Goal: Transaction & Acquisition: Purchase product/service

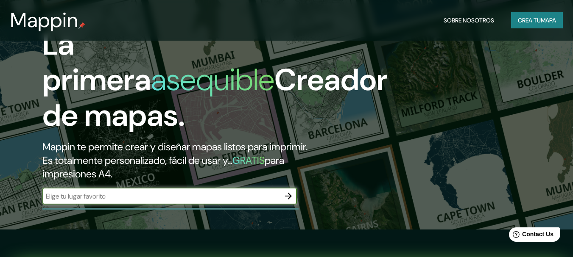
scroll to position [42, 0]
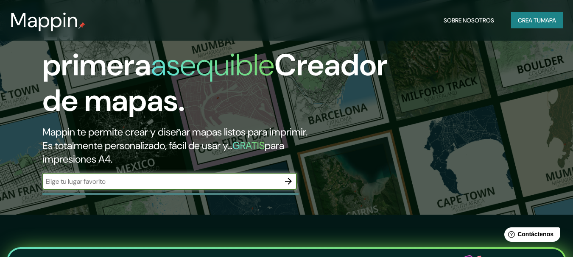
click at [166, 181] on input "text" at bounding box center [160, 182] width 237 height 10
type input "[GEOGRAPHIC_DATA] carretera [DEMOGRAPHIC_DATA]"
click at [288, 181] on icon "button" at bounding box center [288, 181] width 7 height 7
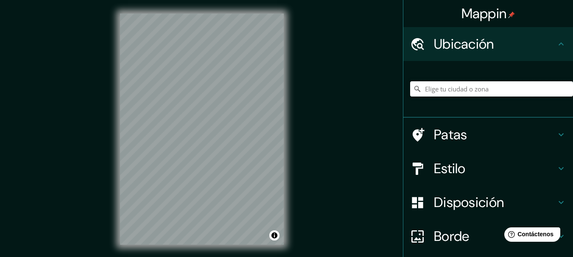
click at [449, 91] on input "Elige tu ciudad o zona" at bounding box center [491, 88] width 163 height 15
click at [507, 89] on input "[GEOGRAPHIC_DATA], [GEOGRAPHIC_DATA]" at bounding box center [491, 88] width 163 height 15
click at [518, 91] on input "[GEOGRAPHIC_DATA], [GEOGRAPHIC_DATA], [GEOGRAPHIC_DATA]" at bounding box center [491, 88] width 163 height 15
drag, startPoint x: 512, startPoint y: 84, endPoint x: 400, endPoint y: 94, distance: 112.3
click at [403, 94] on div "[GEOGRAPHIC_DATA], [GEOGRAPHIC_DATA], [GEOGRAPHIC_DATA]" at bounding box center [488, 89] width 170 height 57
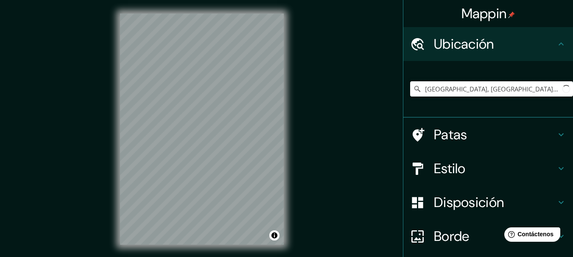
paste input "Durango - Mezquital Km 11.5, 34307 [GEOGRAPHIC_DATA], [GEOGRAPHIC_DATA]."
type input "[GEOGRAPHIC_DATA], [GEOGRAPHIC_DATA], 34307, [GEOGRAPHIC_DATA]"
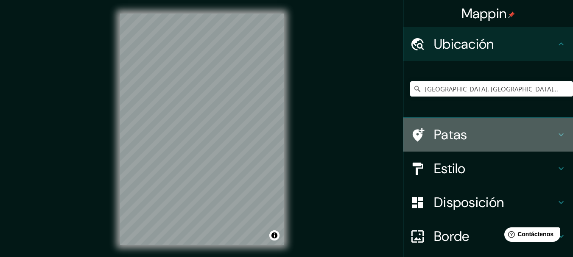
click at [453, 130] on font "Patas" at bounding box center [450, 135] width 33 height 18
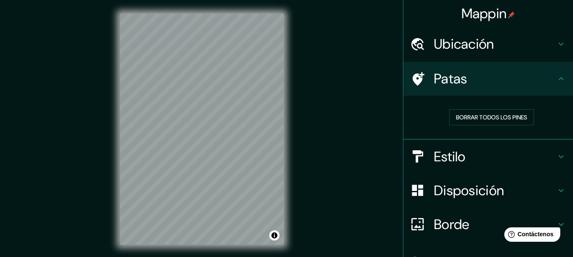
click at [470, 150] on h4 "Estilo" at bounding box center [495, 156] width 122 height 17
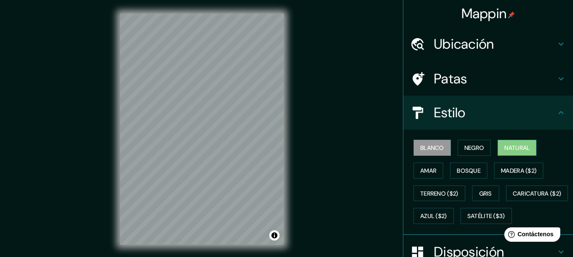
click at [508, 147] on font "Natural" at bounding box center [516, 148] width 25 height 8
click at [473, 170] on font "Bosque" at bounding box center [468, 171] width 24 height 8
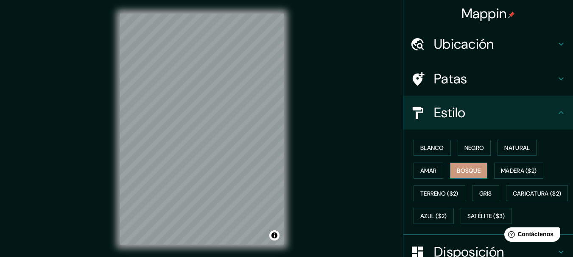
click at [473, 170] on font "Bosque" at bounding box center [468, 171] width 24 height 8
click at [498, 148] on button "Natural" at bounding box center [516, 148] width 39 height 16
click at [556, 114] on icon at bounding box center [561, 113] width 10 height 10
click at [557, 110] on icon at bounding box center [561, 113] width 10 height 10
click at [556, 108] on icon at bounding box center [561, 113] width 10 height 10
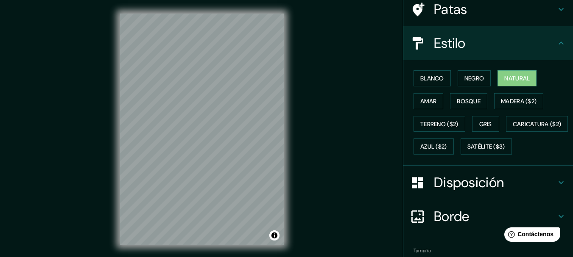
scroll to position [127, 0]
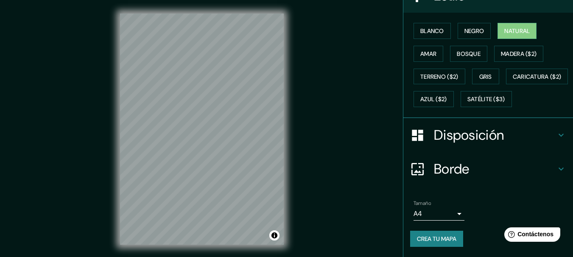
click at [484, 144] on font "Disposición" at bounding box center [469, 135] width 70 height 18
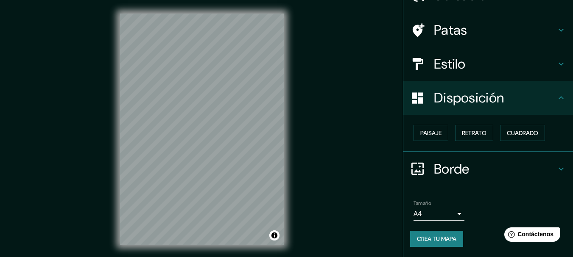
scroll to position [48, 0]
click at [422, 139] on font "Paisaje" at bounding box center [430, 133] width 21 height 11
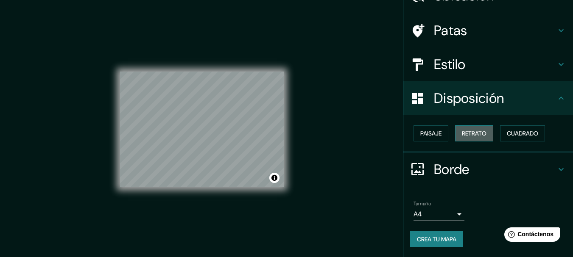
click at [484, 135] on button "Retrato" at bounding box center [474, 133] width 38 height 16
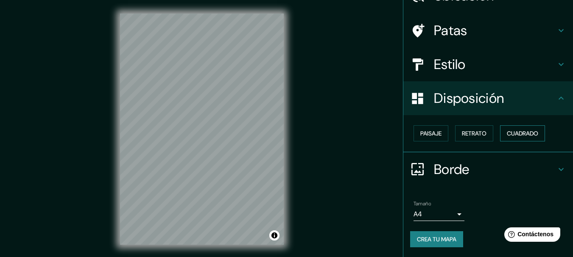
click at [514, 136] on font "Cuadrado" at bounding box center [521, 134] width 31 height 8
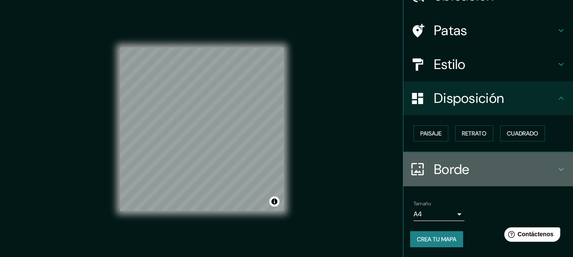
click at [445, 172] on font "Borde" at bounding box center [452, 170] width 36 height 18
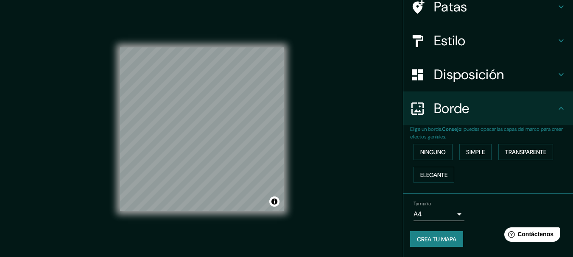
scroll to position [0, 0]
